Goal: Transaction & Acquisition: Purchase product/service

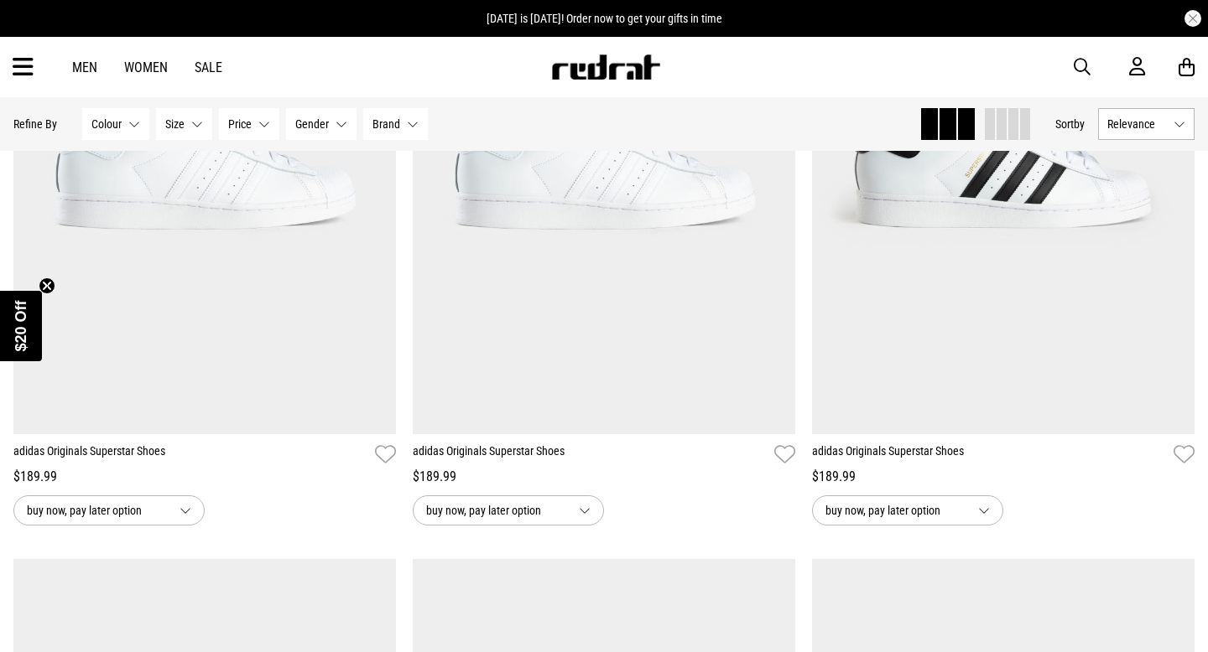
click at [1161, 127] on span "Relevance" at bounding box center [1137, 123] width 60 height 13
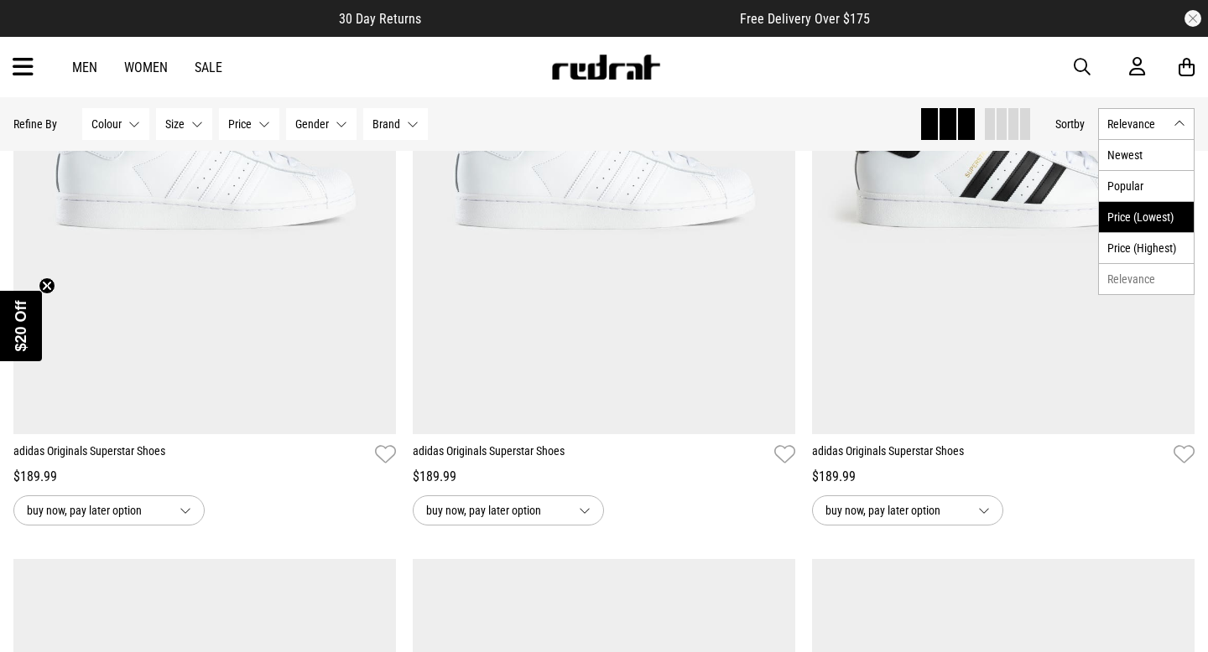
click at [1148, 209] on li "Price (Lowest)" at bounding box center [1146, 216] width 95 height 31
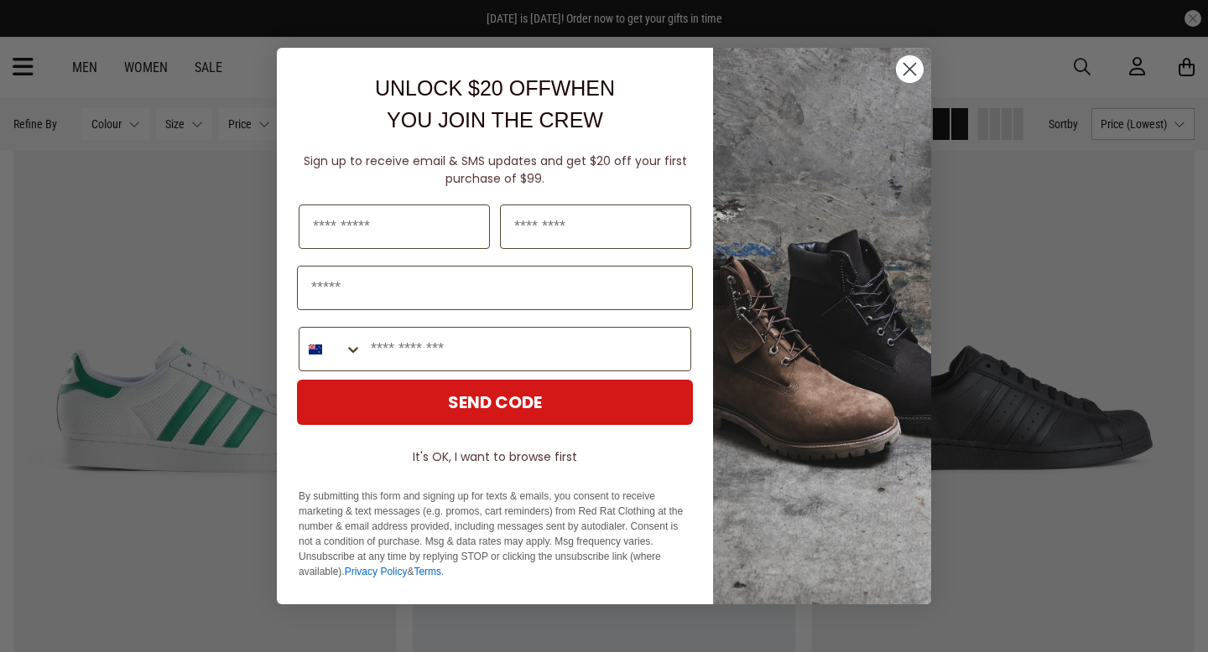
click at [909, 62] on circle "Close dialog" at bounding box center [910, 69] width 28 height 28
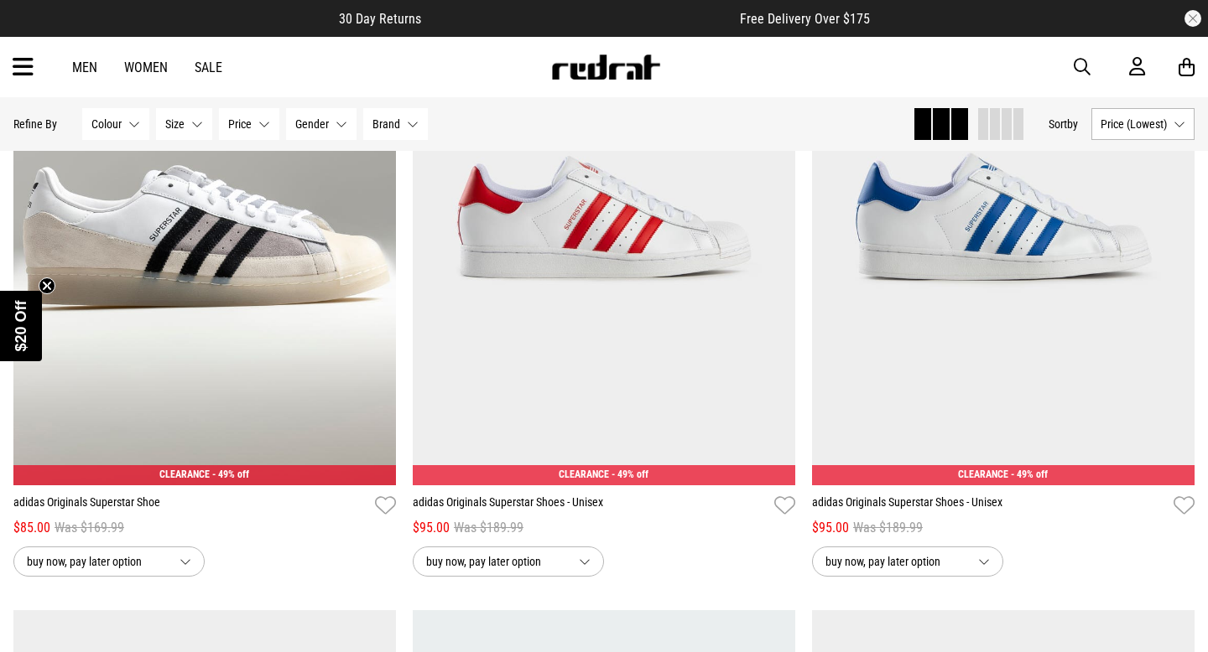
scroll to position [1430, 0]
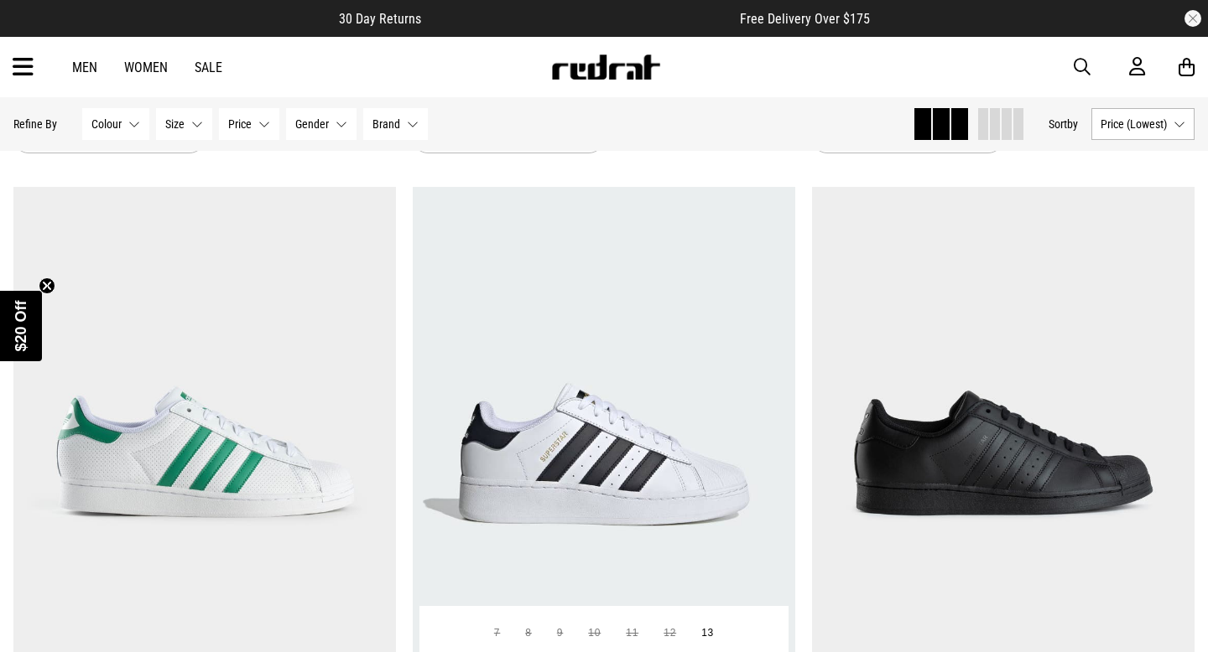
click at [669, 423] on img at bounding box center [604, 454] width 382 height 535
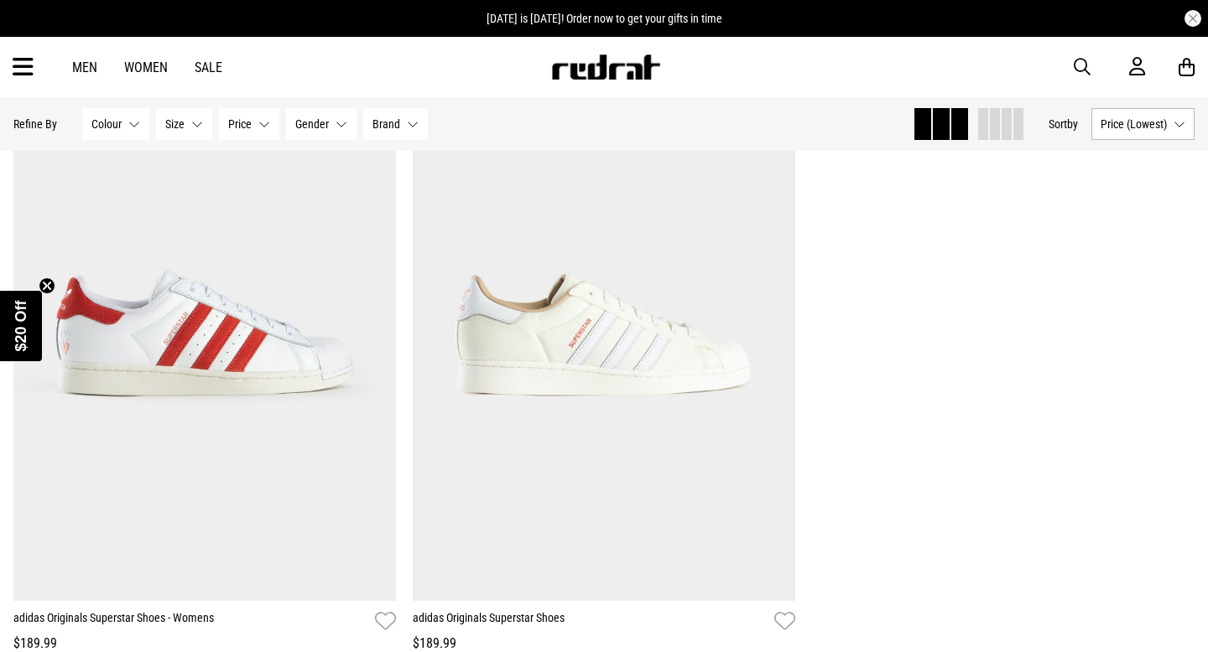
scroll to position [3574, 0]
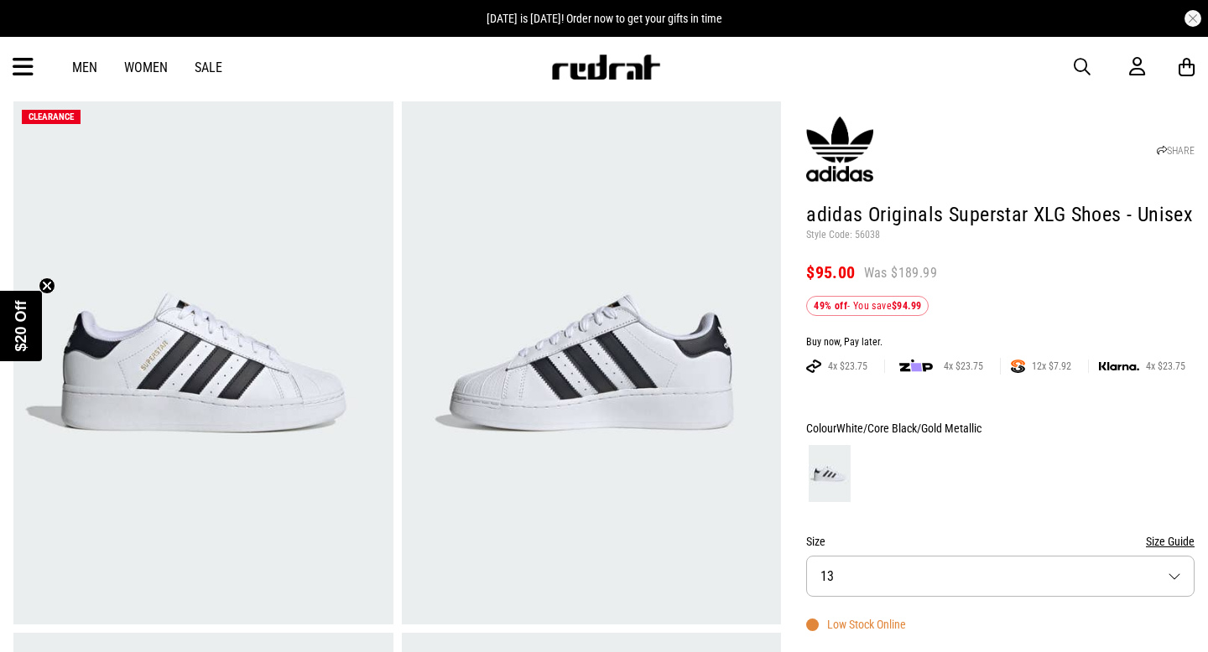
scroll to position [80, 0]
